Goal: Find specific page/section: Find specific page/section

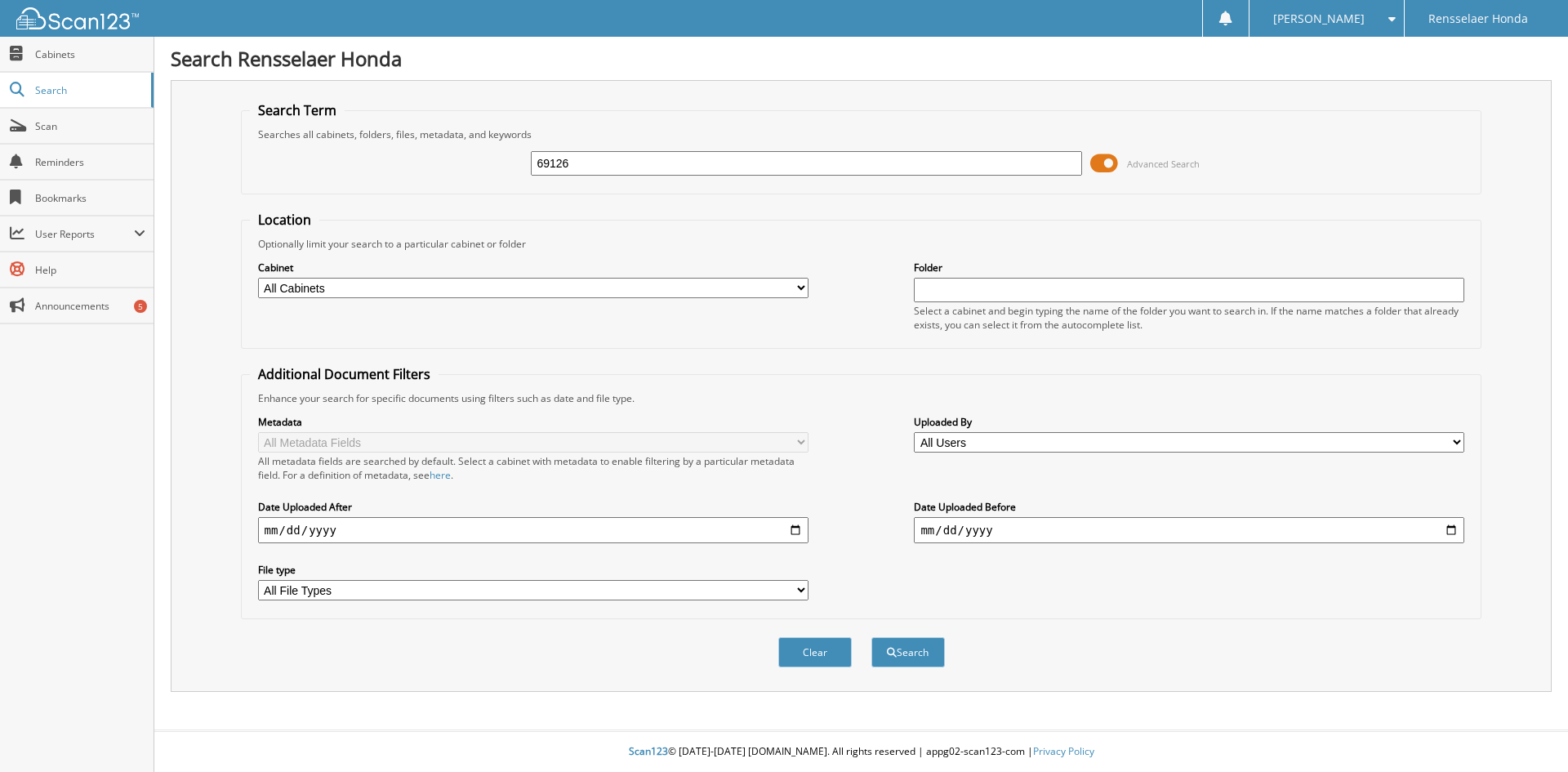
type input "69126"
click at [872, 637] on button "Search" at bounding box center [908, 651] width 73 height 30
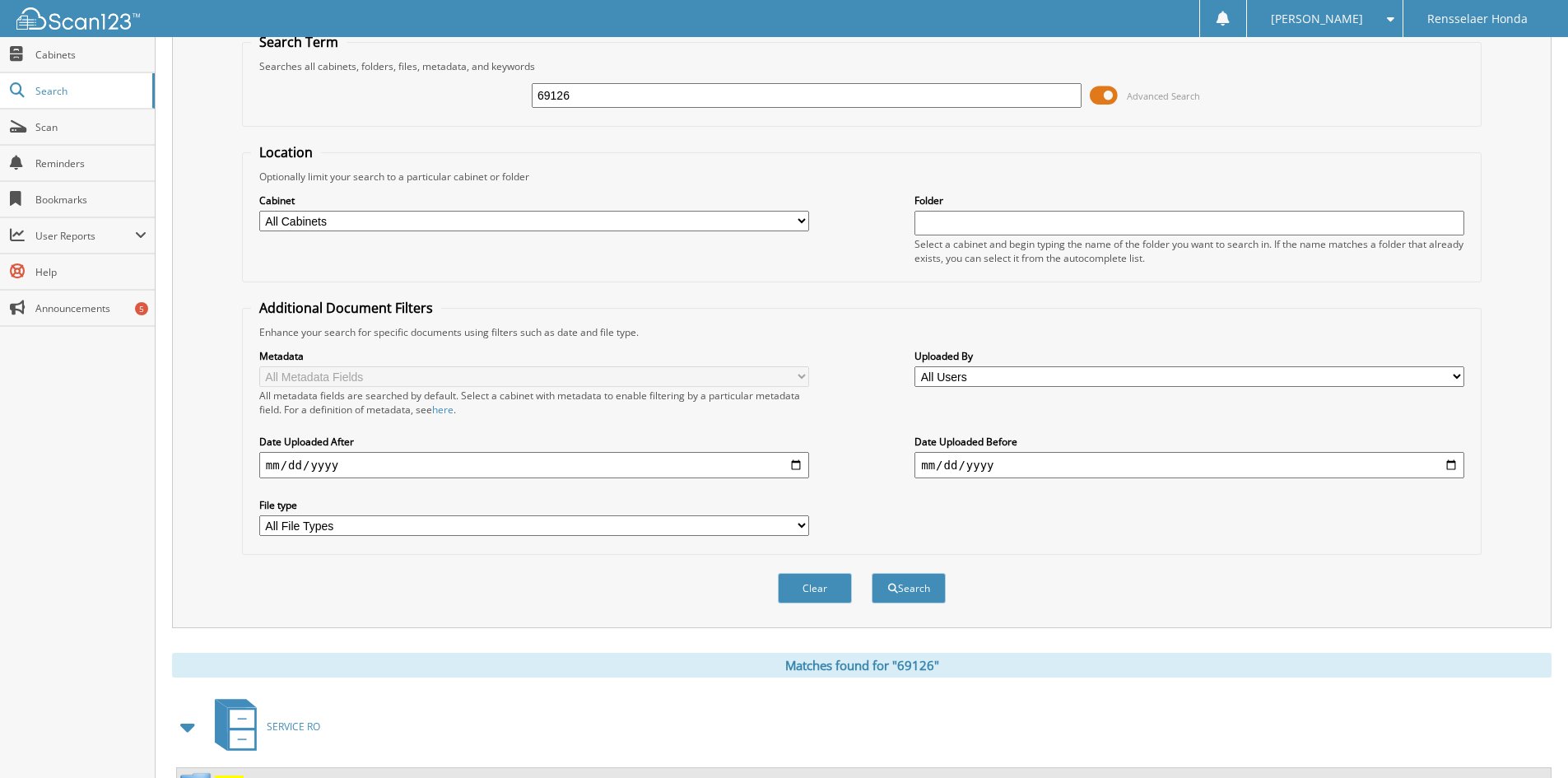
scroll to position [206, 0]
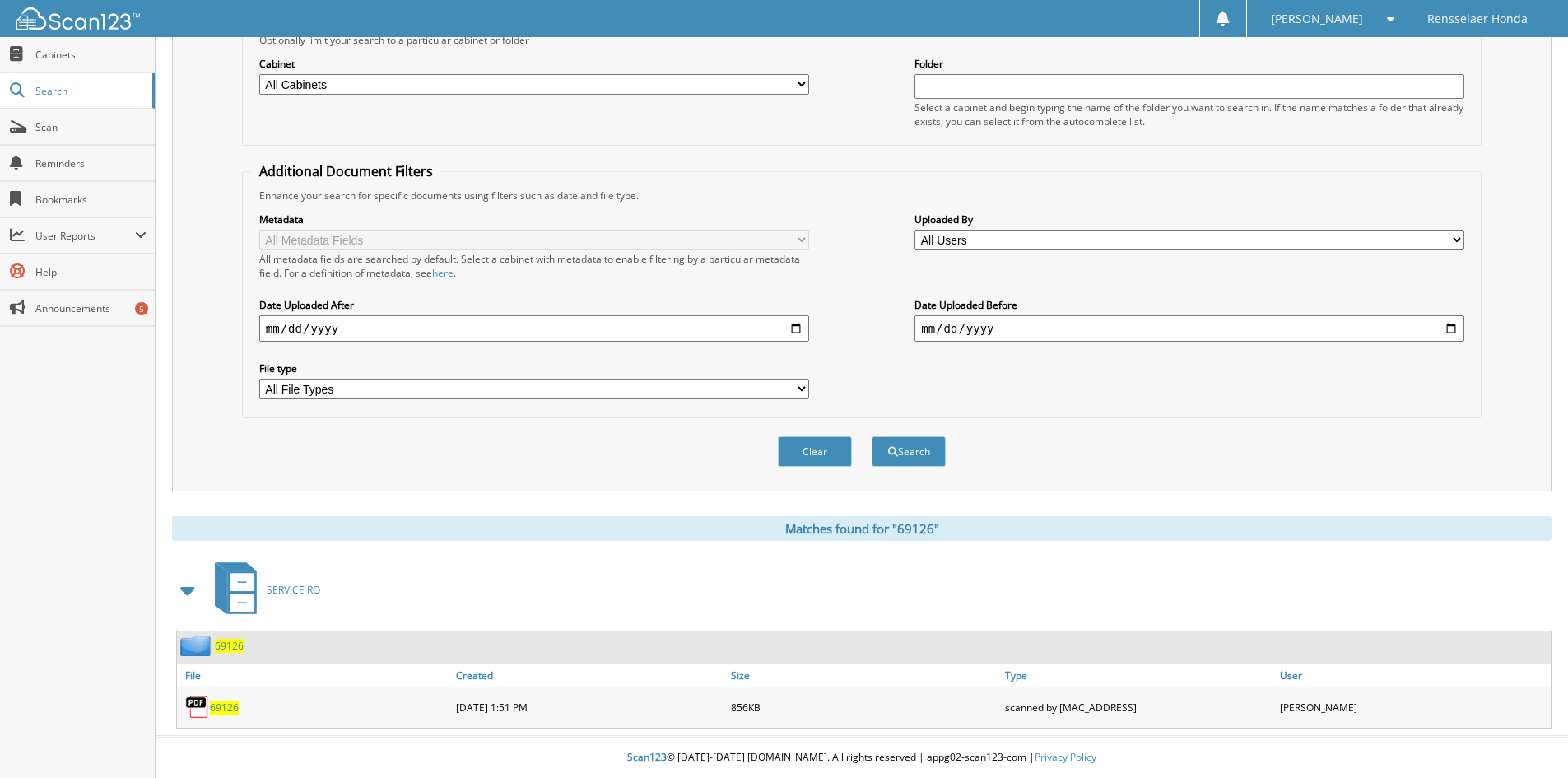
click at [229, 709] on span "69126" at bounding box center [224, 707] width 29 height 14
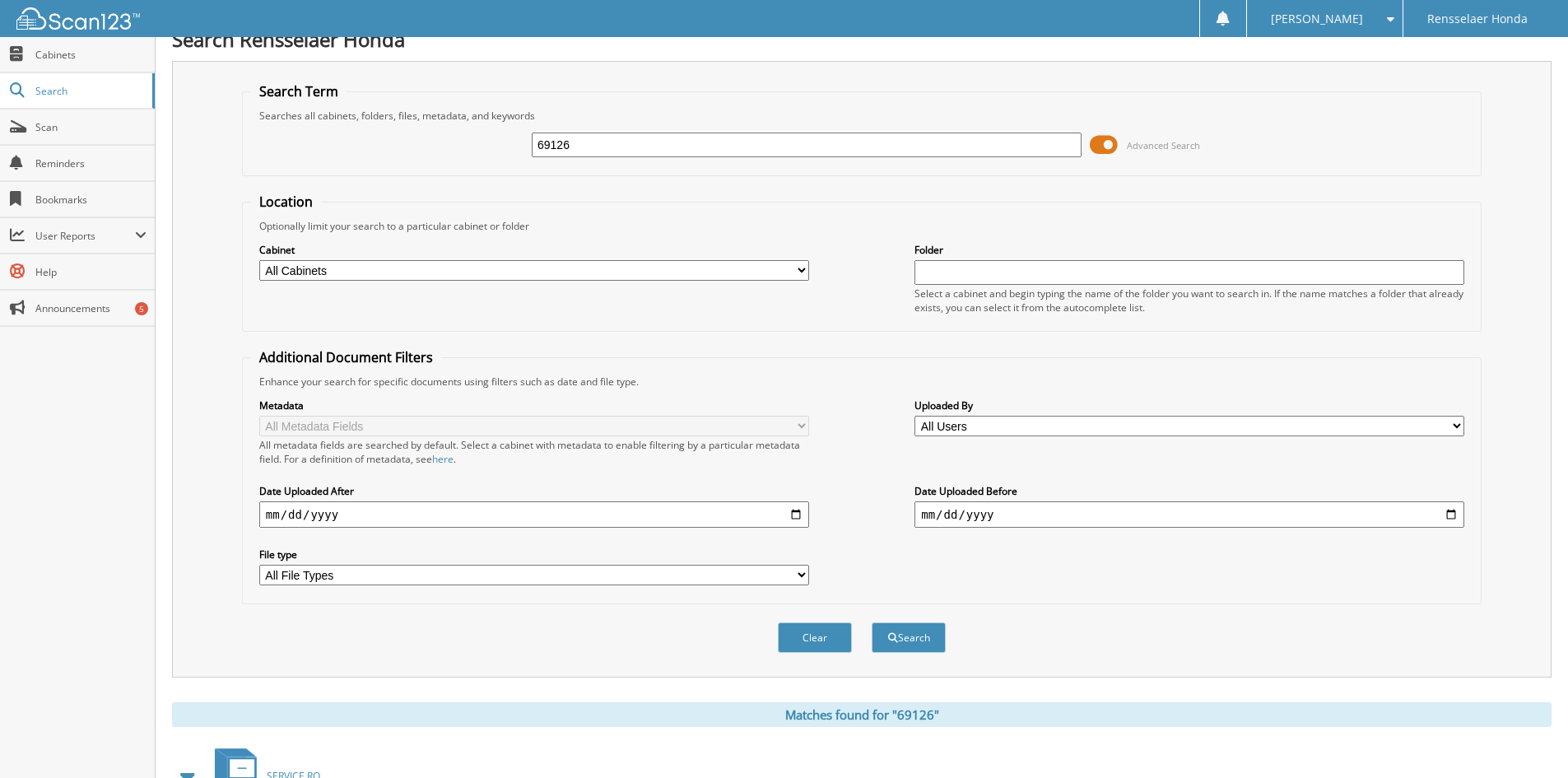
scroll to position [0, 0]
